Goal: Task Accomplishment & Management: Complete application form

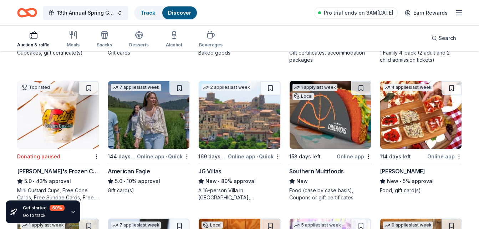
scroll to position [1279, 0]
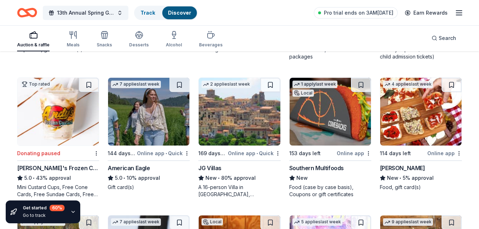
click at [339, 167] on div "Southern Multifoods" at bounding box center [316, 168] width 55 height 9
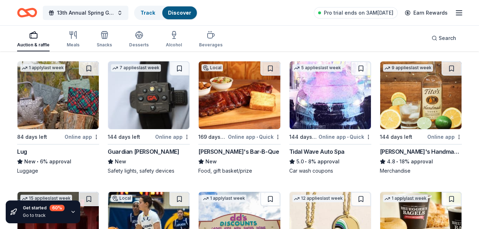
scroll to position [1445, 0]
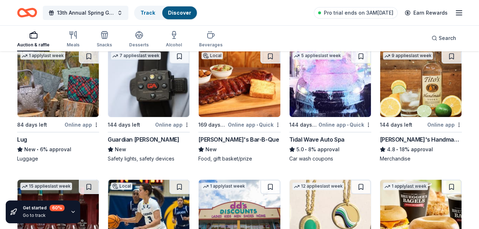
click at [238, 140] on div "[PERSON_NAME]'s Bar-B-Que" at bounding box center [238, 139] width 81 height 9
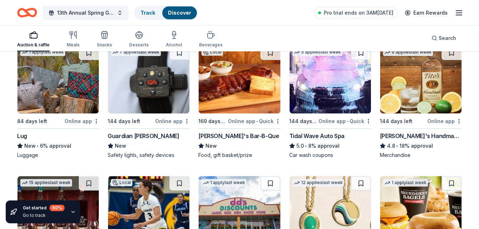
click at [430, 137] on div "Tito's Handmade Vodka" at bounding box center [421, 136] width 82 height 9
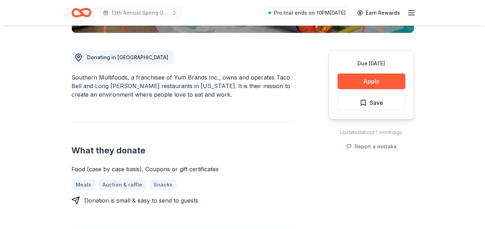
scroll to position [186, 0]
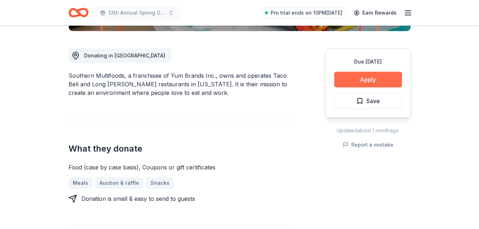
click at [372, 79] on button "Apply" at bounding box center [368, 80] width 68 height 16
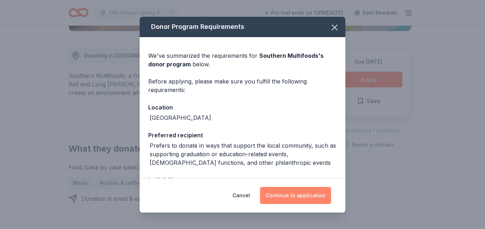
click at [293, 202] on button "Continue to application" at bounding box center [295, 195] width 71 height 17
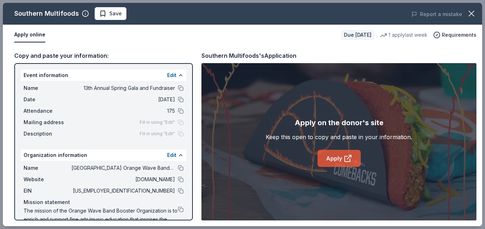
click at [341, 160] on link "Apply" at bounding box center [338, 158] width 43 height 17
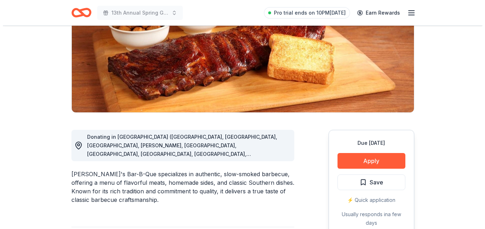
scroll to position [106, 0]
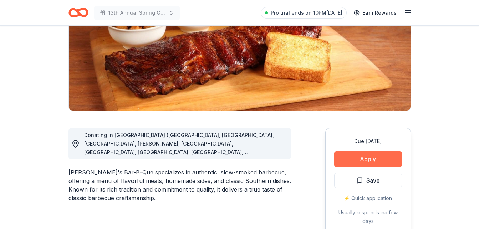
click at [360, 157] on button "Apply" at bounding box center [368, 159] width 68 height 16
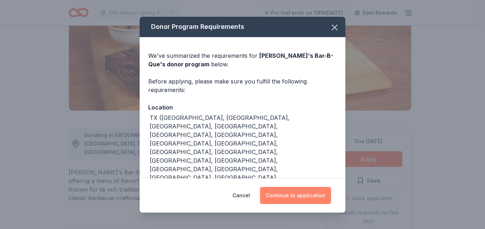
click at [289, 194] on button "Continue to application" at bounding box center [295, 195] width 71 height 17
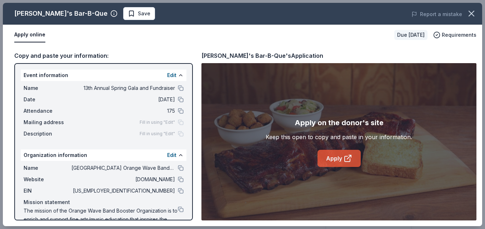
click at [344, 164] on link "Apply" at bounding box center [338, 158] width 43 height 17
click at [343, 164] on link "Apply" at bounding box center [338, 158] width 43 height 17
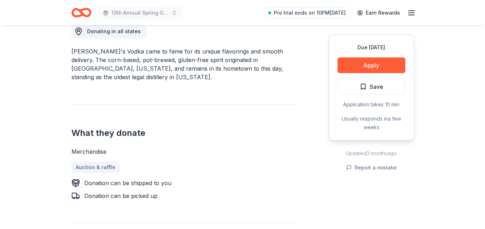
scroll to position [212, 0]
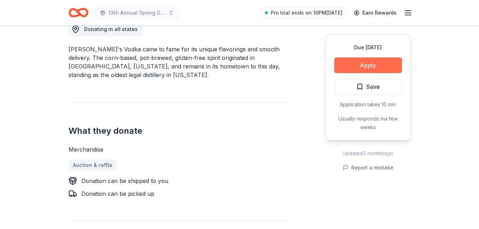
click at [388, 65] on button "Apply" at bounding box center [368, 65] width 68 height 16
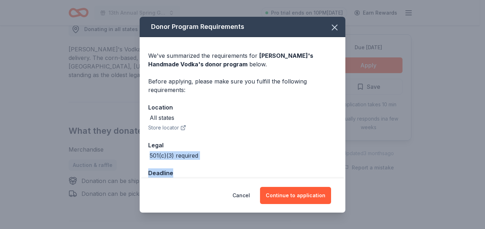
scroll to position [20, 0]
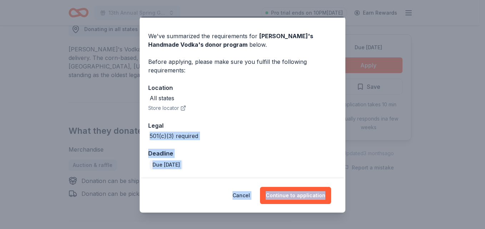
drag, startPoint x: 338, startPoint y: 149, endPoint x: 346, endPoint y: 179, distance: 31.6
click at [346, 179] on div "Donor Program Requirements We've summarized the requirements for [PERSON_NAME]'…" at bounding box center [242, 114] width 485 height 229
drag, startPoint x: 346, startPoint y: 179, endPoint x: 308, endPoint y: 192, distance: 40.4
click at [308, 192] on button "Continue to application" at bounding box center [295, 195] width 71 height 17
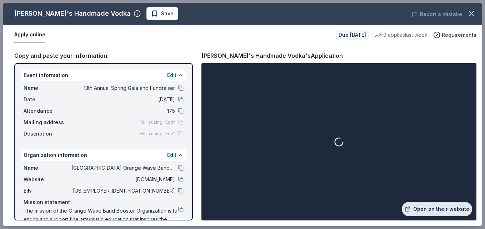
click at [439, 213] on link "Open on their website" at bounding box center [436, 209] width 70 height 14
